Goal: Download file/media

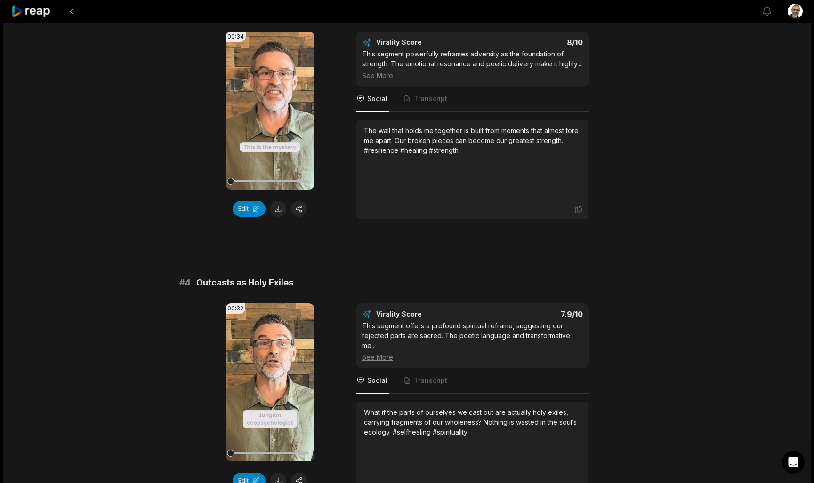
scroll to position [660, 0]
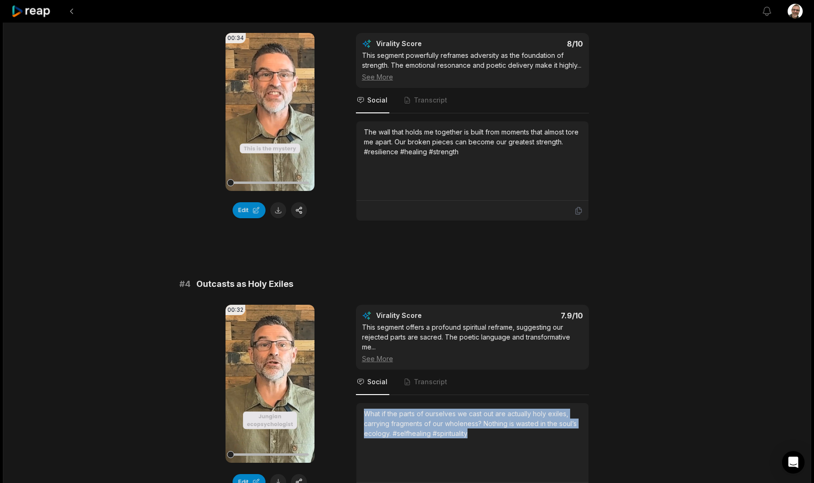
drag, startPoint x: 480, startPoint y: 446, endPoint x: 360, endPoint y: 423, distance: 122.1
click at [360, 423] on div "What if the parts of ourselves we cast out are actually holy exiles, carrying f…" at bounding box center [472, 443] width 232 height 80
copy div "What if the parts of ourselves we cast out are actually holy exiles, carrying f…"
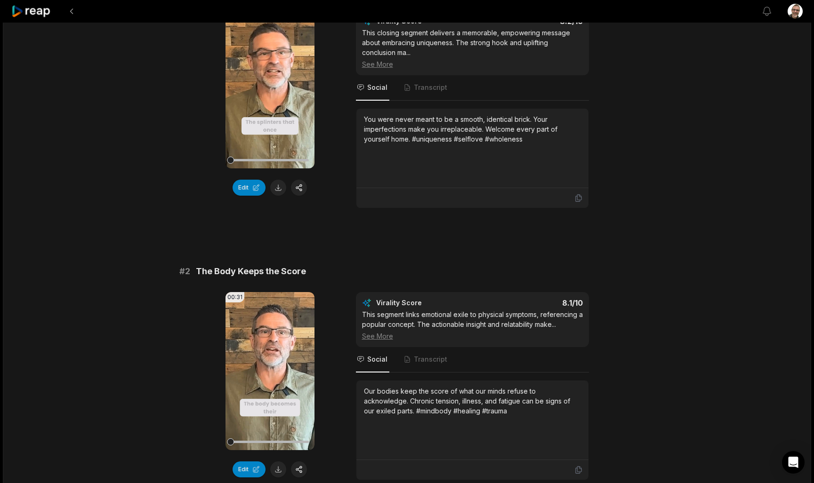
scroll to position [131, 0]
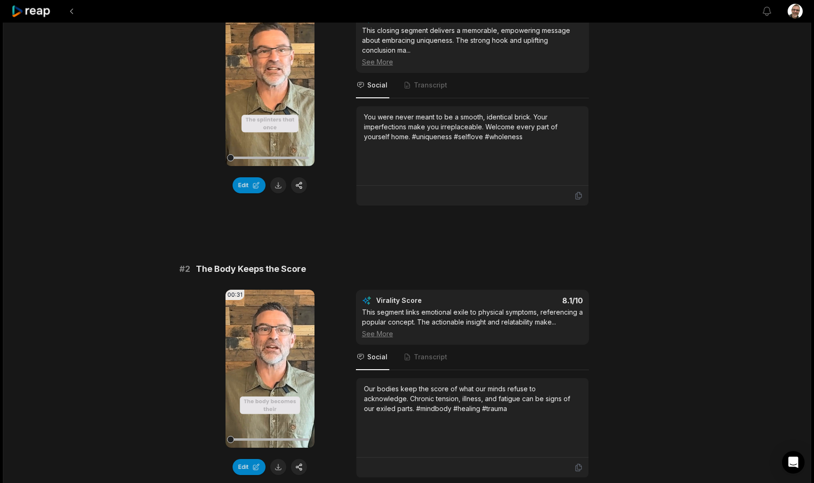
click at [96, 0] on div at bounding box center [386, 11] width 750 height 23
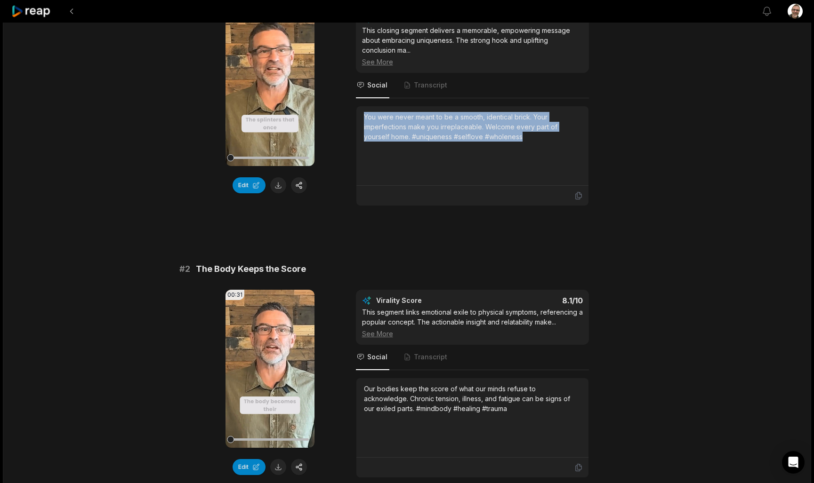
drag, startPoint x: 536, startPoint y: 142, endPoint x: 365, endPoint y: 116, distance: 172.8
click at [365, 116] on div "You were never meant to be a smooth, identical brick. Your imperfections make y…" at bounding box center [472, 146] width 217 height 68
copy div "You were never meant to be a smooth, identical brick. Your imperfections make y…"
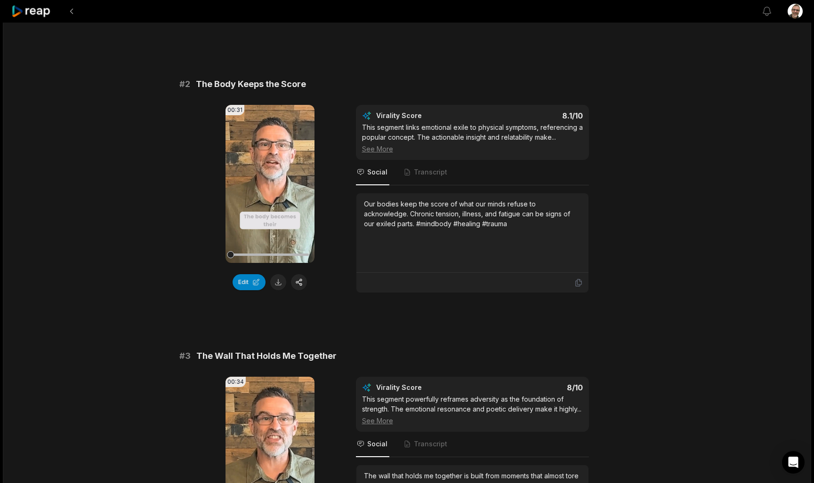
scroll to position [317, 0]
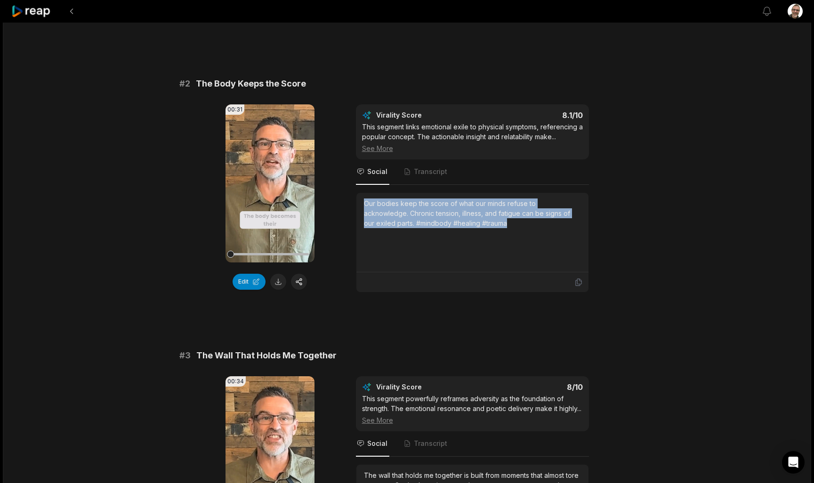
drag, startPoint x: 470, startPoint y: 228, endPoint x: 362, endPoint y: 204, distance: 110.3
click at [362, 204] on div "Our bodies keep the score of what our minds refuse to acknowledge. Chronic tens…" at bounding box center [472, 233] width 232 height 80
copy div "Our bodies keep the score of what our minds refuse to acknowledge. Chronic tens…"
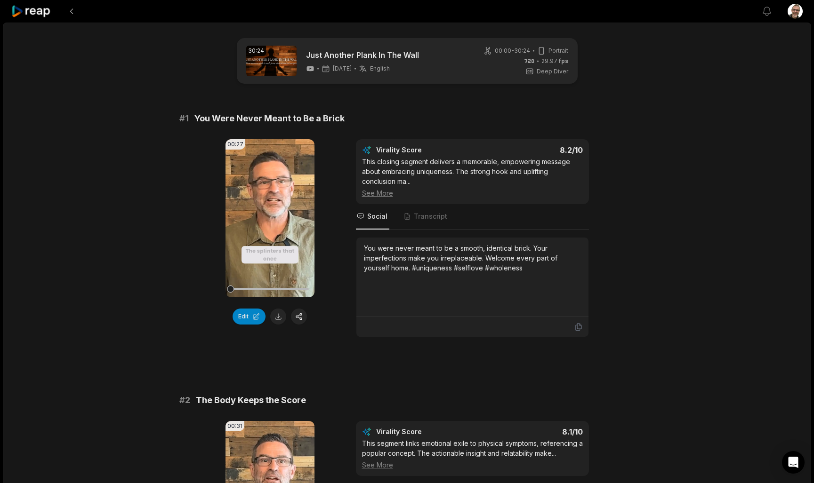
scroll to position [0, 0]
click at [37, 15] on icon at bounding box center [31, 11] width 40 height 13
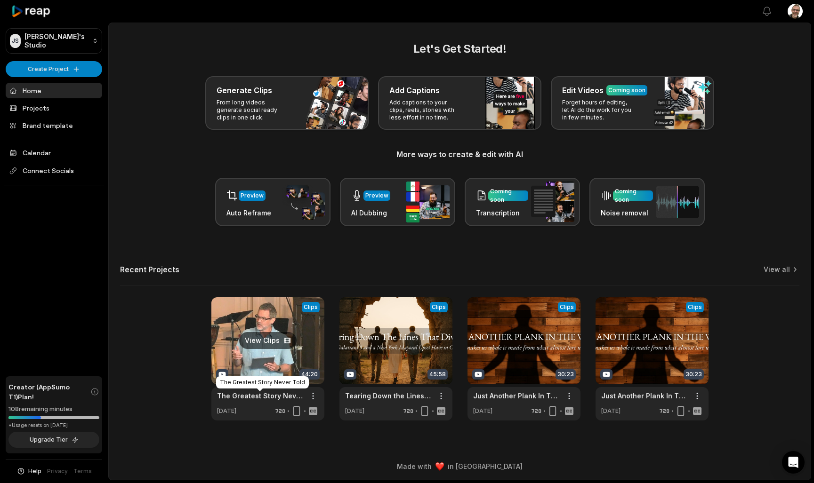
click at [246, 398] on link "The Greatest Story Never Told" at bounding box center [260, 396] width 87 height 10
click at [245, 393] on link "The Greatest Story Never Told" at bounding box center [260, 396] width 87 height 10
click at [272, 339] on link at bounding box center [267, 358] width 113 height 123
click at [264, 340] on link at bounding box center [267, 358] width 113 height 123
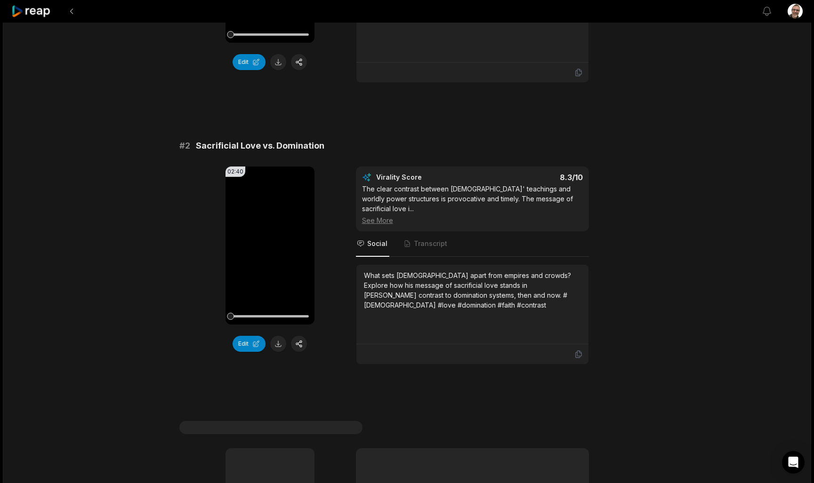
scroll to position [255, 0]
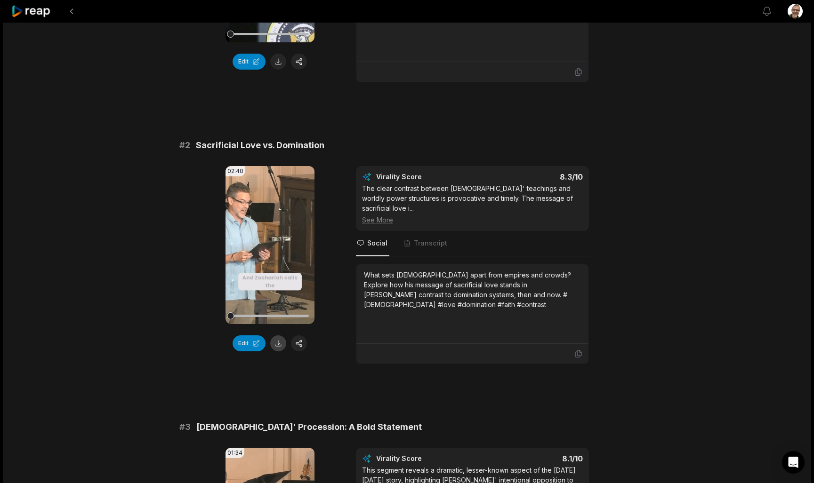
click at [281, 343] on button at bounding box center [278, 344] width 16 height 16
click at [576, 288] on div "What sets [DEMOGRAPHIC_DATA] apart from empires and crowds? Explore how his mes…" at bounding box center [472, 290] width 217 height 40
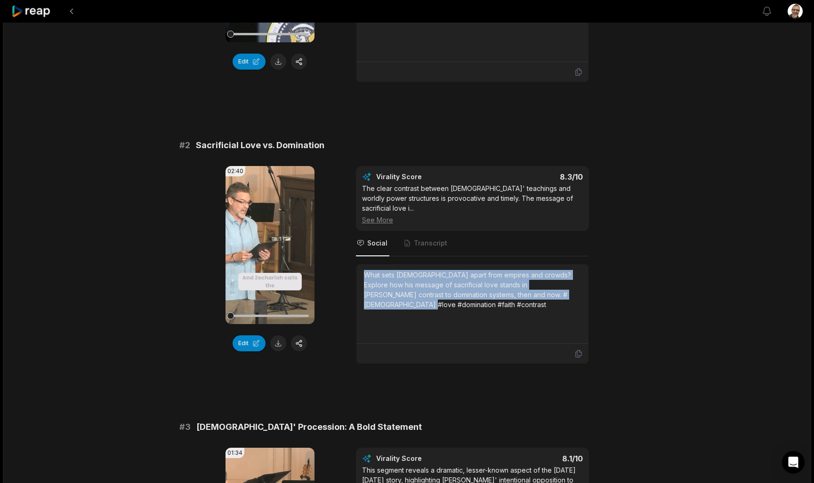
drag, startPoint x: 576, startPoint y: 288, endPoint x: 372, endPoint y: 254, distance: 207.1
click at [372, 254] on div "Virality Score 8.3 /10 The clear contrast between Jesus' teachings and worldly …" at bounding box center [472, 265] width 233 height 198
copy div "What sets [DEMOGRAPHIC_DATA] apart from empires and crowds? Explore how his mes…"
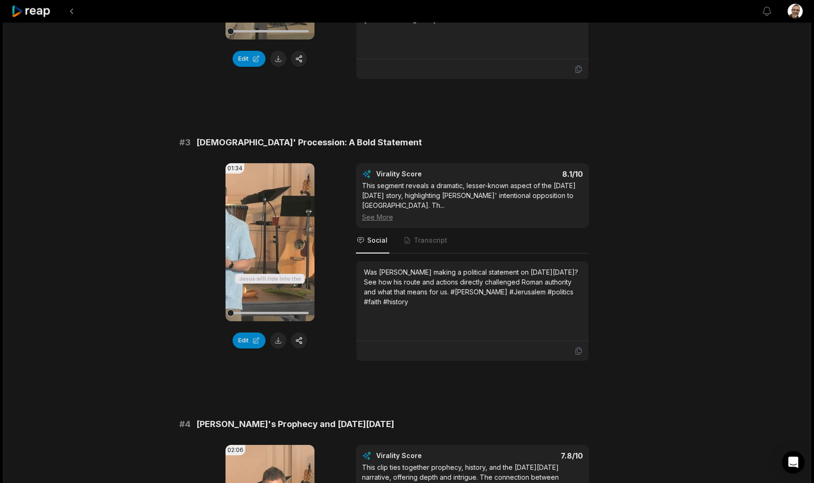
scroll to position [541, 0]
